Goal: Information Seeking & Learning: Learn about a topic

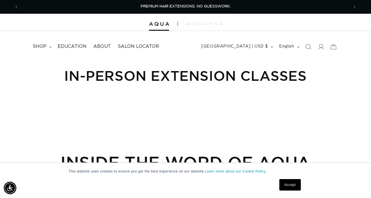
click at [282, 182] on link "Accept" at bounding box center [289, 184] width 21 height 11
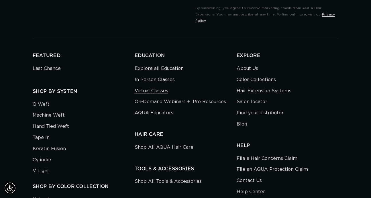
scroll to position [0, 330]
click at [156, 85] on link "Virtual Classes" at bounding box center [152, 90] width 34 height 11
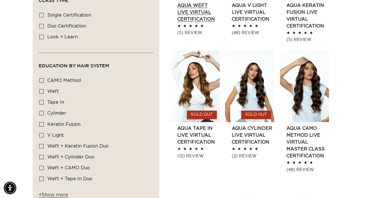
scroll to position [278, 0]
